Goal: Task Accomplishment & Management: Use online tool/utility

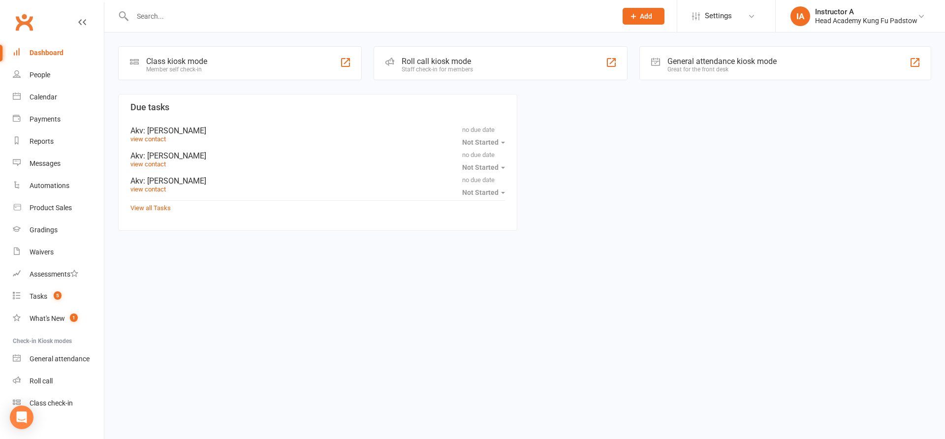
click at [467, 59] on div "Roll call kiosk mode" at bounding box center [437, 61] width 71 height 9
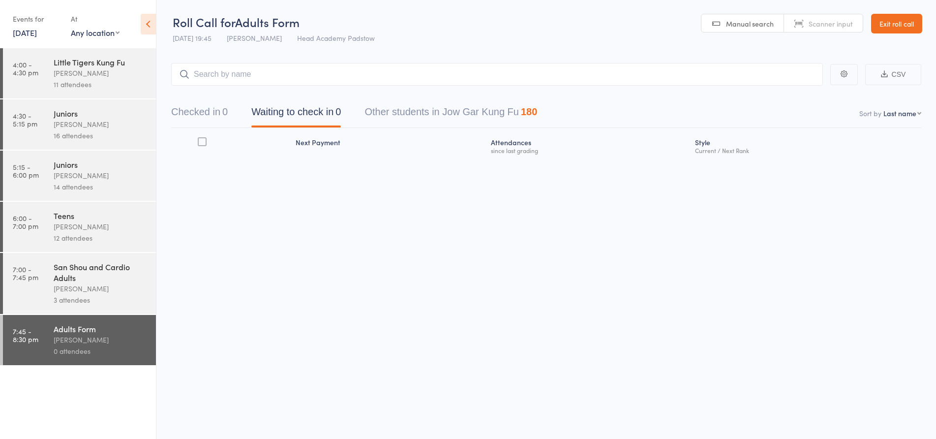
click at [114, 297] on div "3 attendees" at bounding box center [101, 299] width 94 height 11
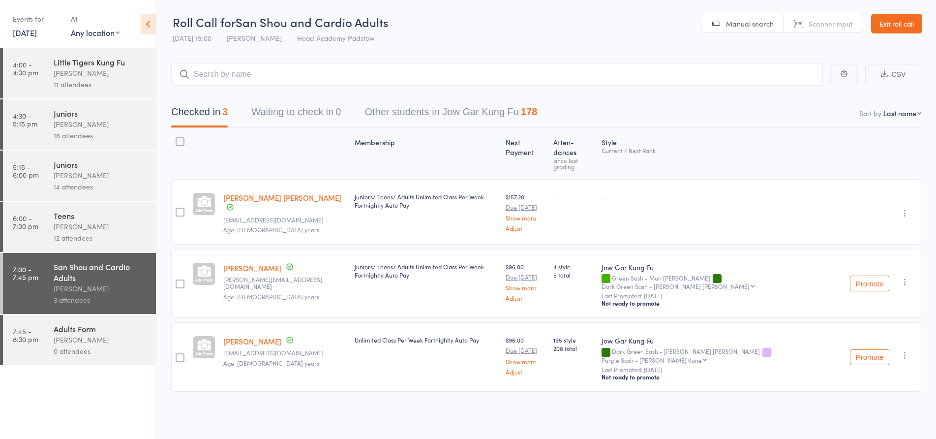
click at [236, 77] on input "search" at bounding box center [497, 74] width 652 height 23
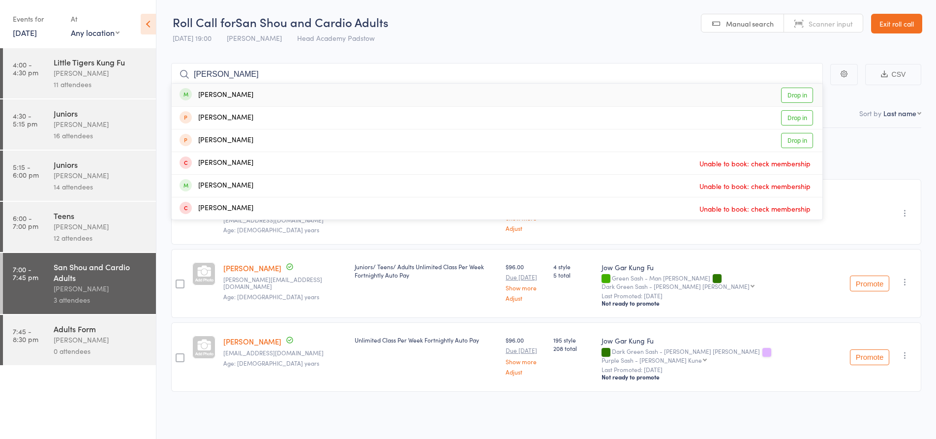
type input "[PERSON_NAME]"
click at [793, 92] on link "Drop in" at bounding box center [797, 95] width 32 height 15
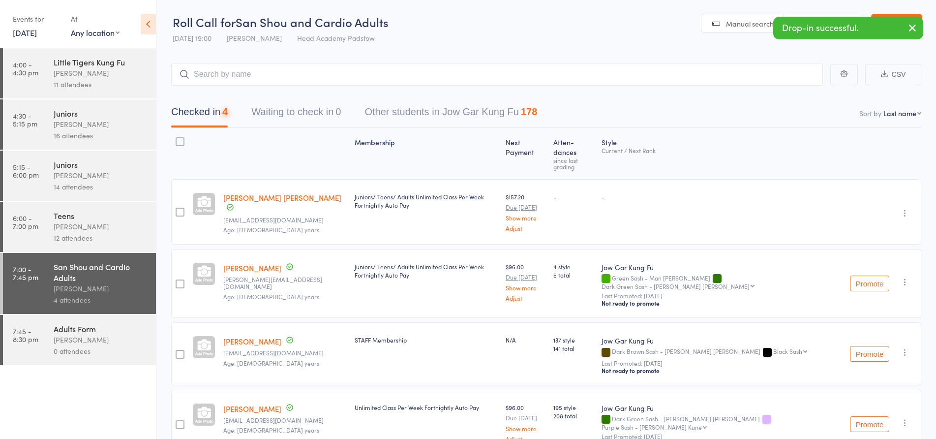
click at [75, 331] on div "Adults Form" at bounding box center [101, 328] width 94 height 11
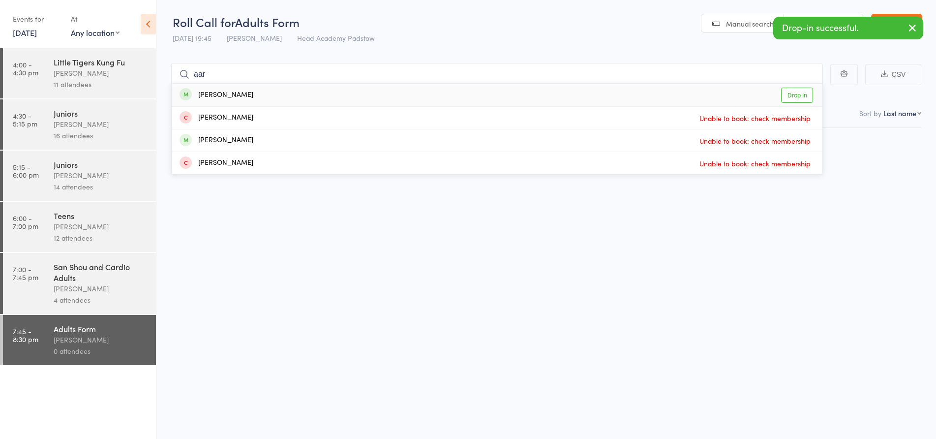
type input "aar"
click at [800, 92] on link "Drop in" at bounding box center [797, 95] width 32 height 15
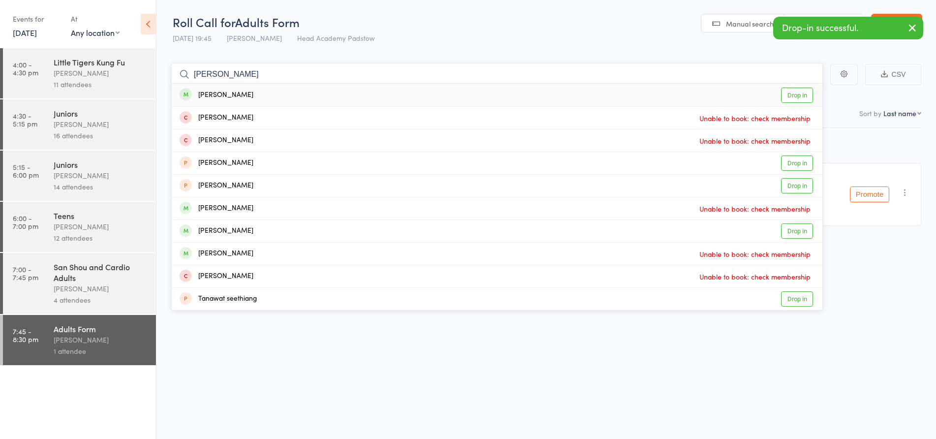
type input "[PERSON_NAME]"
click at [794, 93] on link "Drop in" at bounding box center [797, 95] width 32 height 15
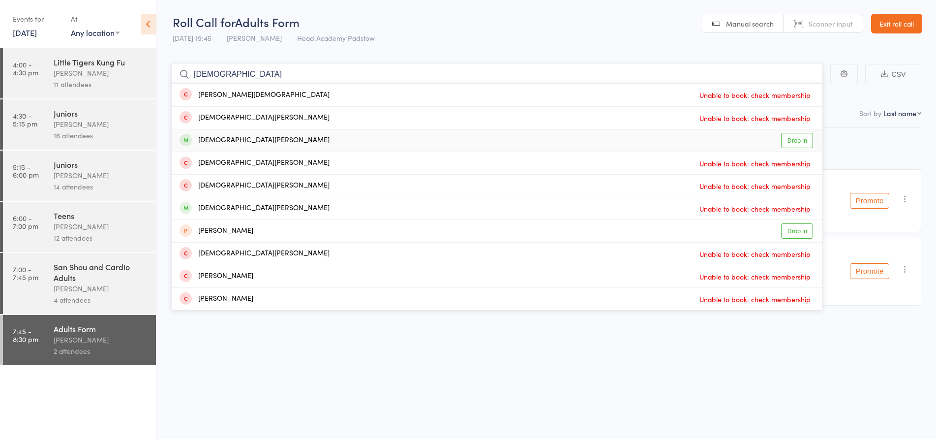
type input "[DEMOGRAPHIC_DATA]"
click at [787, 142] on link "Drop in" at bounding box center [797, 140] width 32 height 15
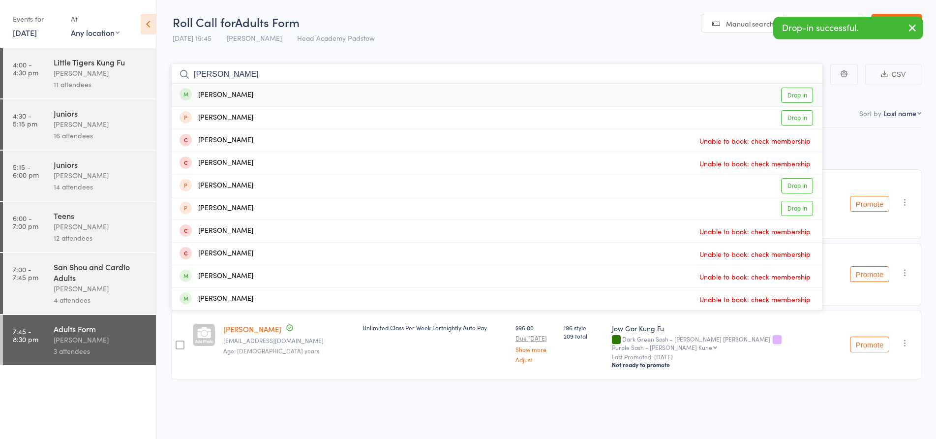
type input "[PERSON_NAME]"
click at [810, 92] on link "Drop in" at bounding box center [797, 95] width 32 height 15
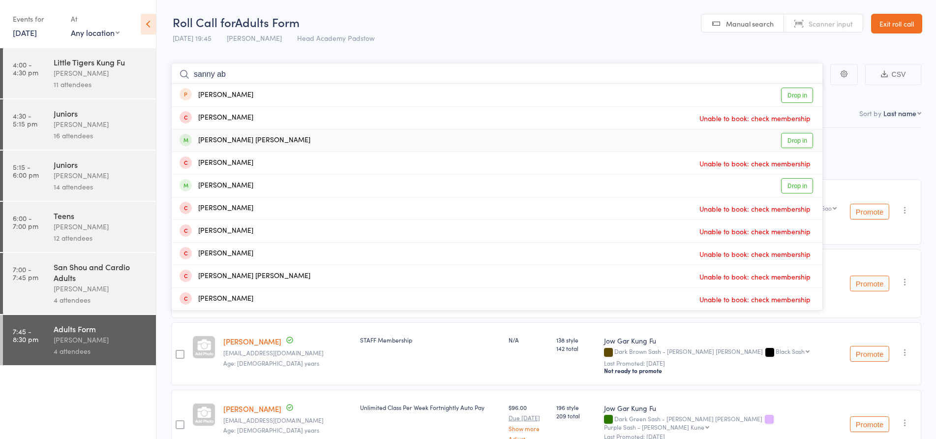
type input "sanny ab"
click at [791, 139] on link "Drop in" at bounding box center [797, 140] width 32 height 15
